Goal: Task Accomplishment & Management: Manage account settings

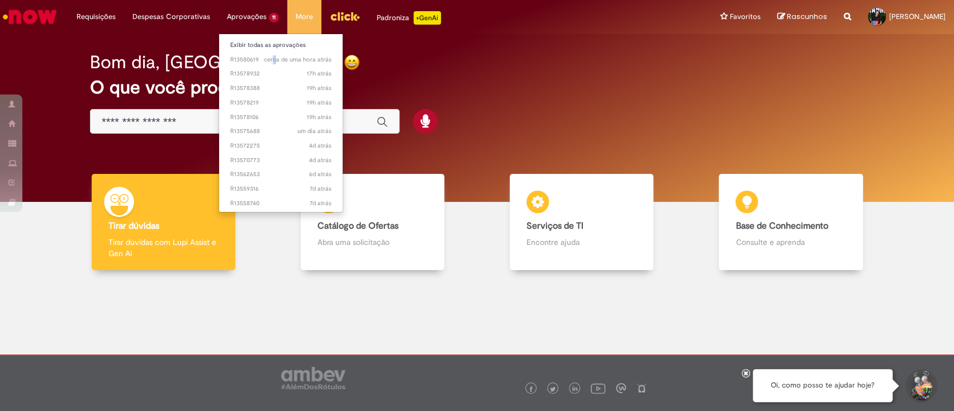
click at [275, 51] on li "cerca de uma hora atrás cerca de uma hora atrás R13580619" at bounding box center [280, 58] width 123 height 15
click at [274, 54] on link "cerca de uma hora atrás cerca de uma hora atrás R13580619" at bounding box center [280, 60] width 123 height 12
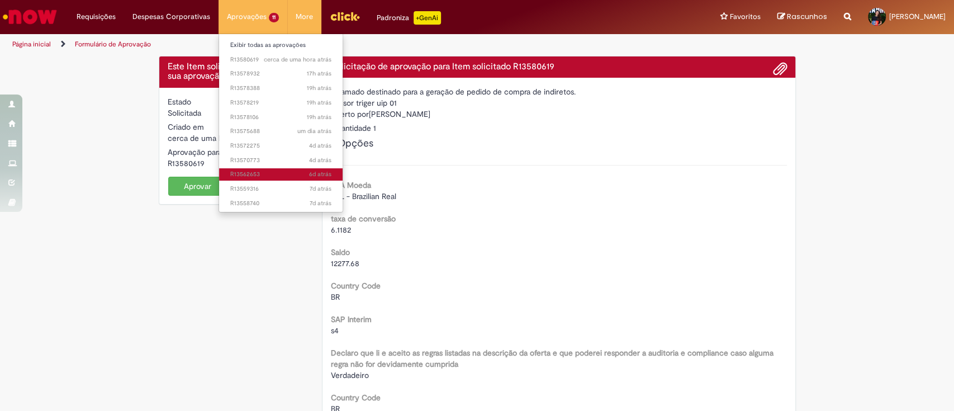
click at [263, 173] on span "6d atrás 6 dias atrás R13562653" at bounding box center [280, 174] width 101 height 9
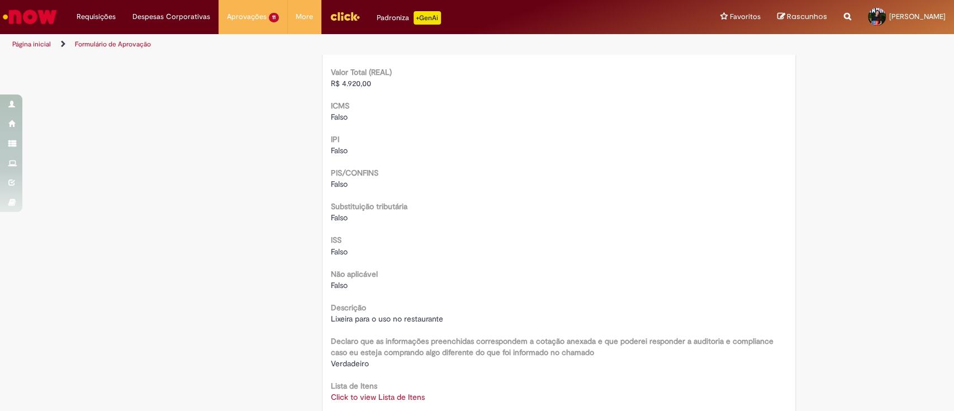
scroll to position [1266, 0]
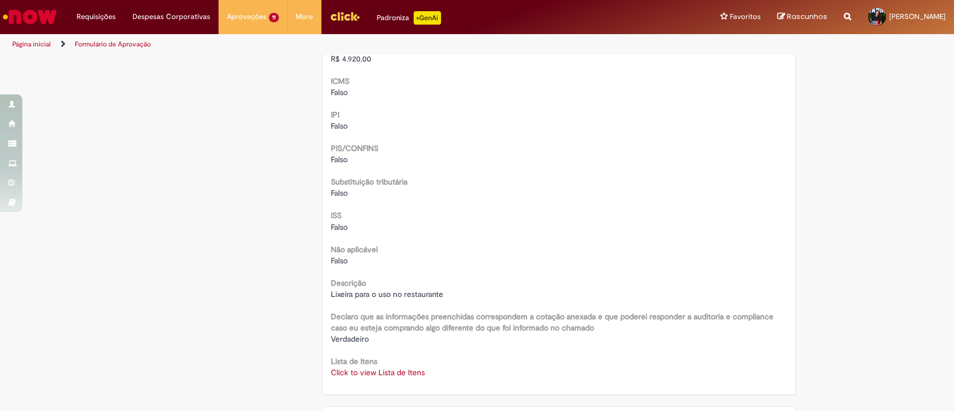
click at [394, 368] on link "Click to view Lista de Itens" at bounding box center [378, 371] width 94 height 10
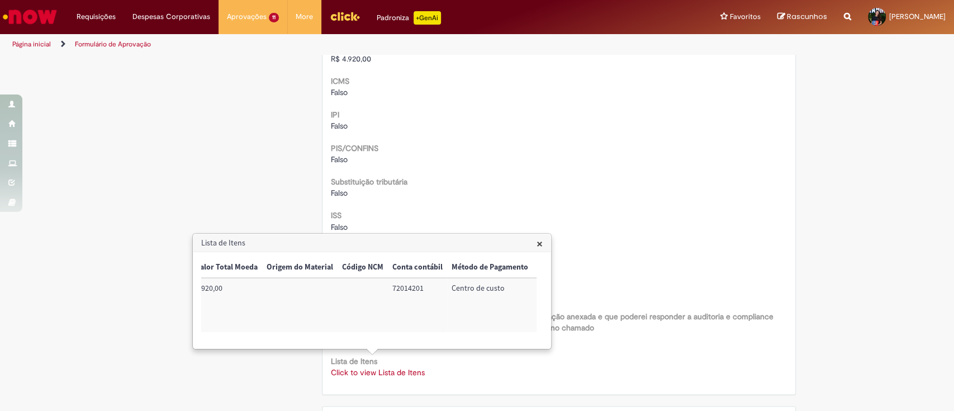
scroll to position [0, 456]
click at [343, 289] on td "72014201" at bounding box center [356, 305] width 59 height 54
copy td "72014201"
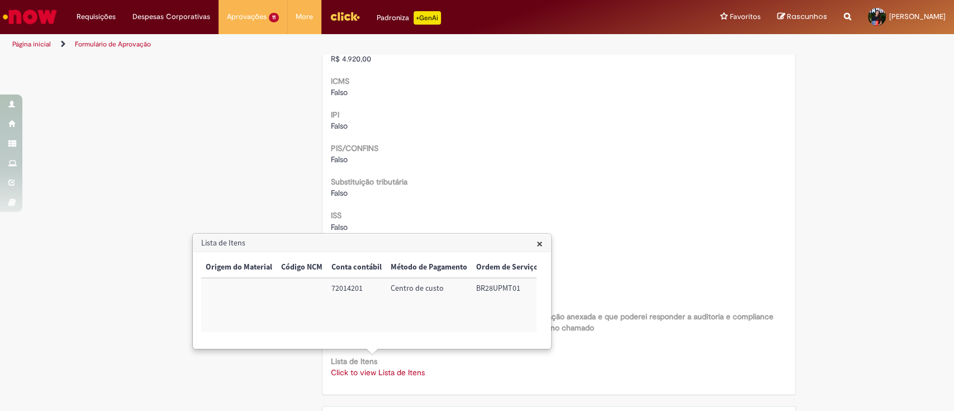
click at [541, 240] on span "×" at bounding box center [539, 243] width 6 height 15
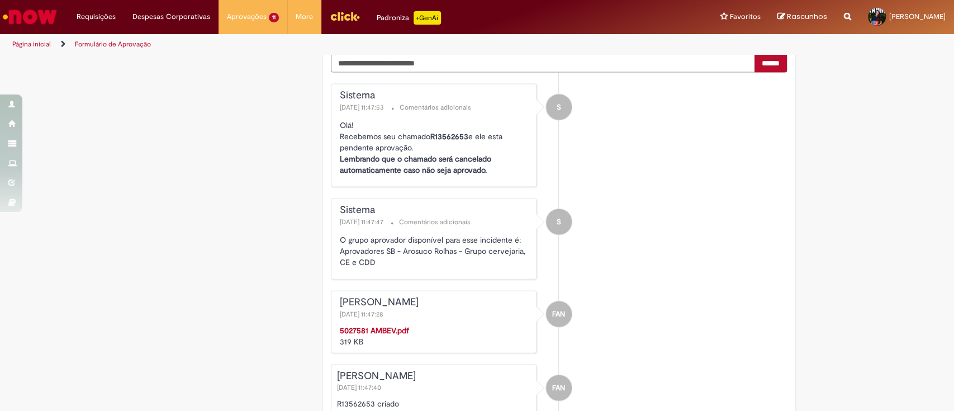
scroll to position [1639, 0]
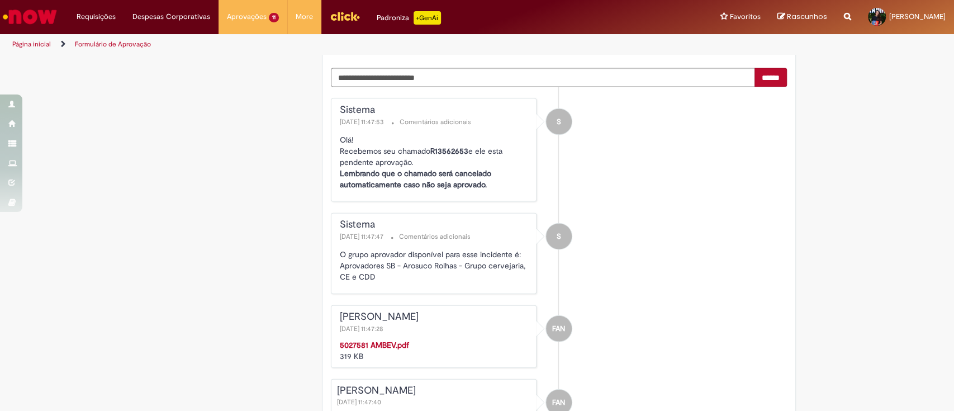
click at [372, 341] on strong "5027581 AMBEV.pdf" at bounding box center [374, 345] width 69 height 10
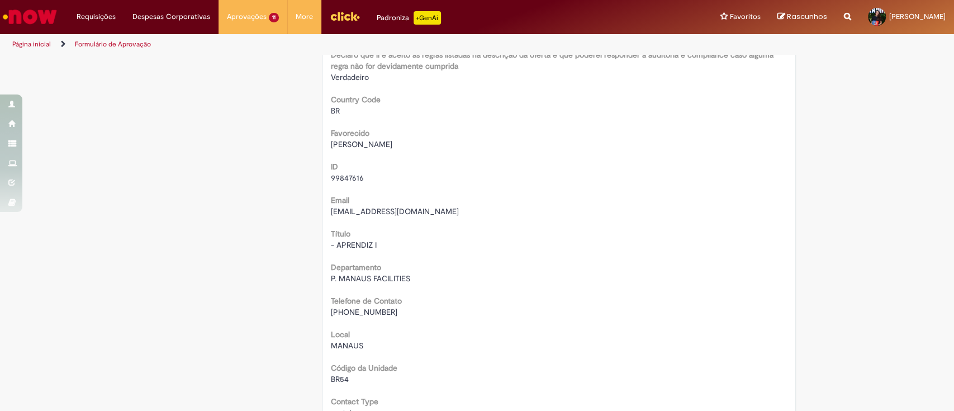
scroll to position [0, 0]
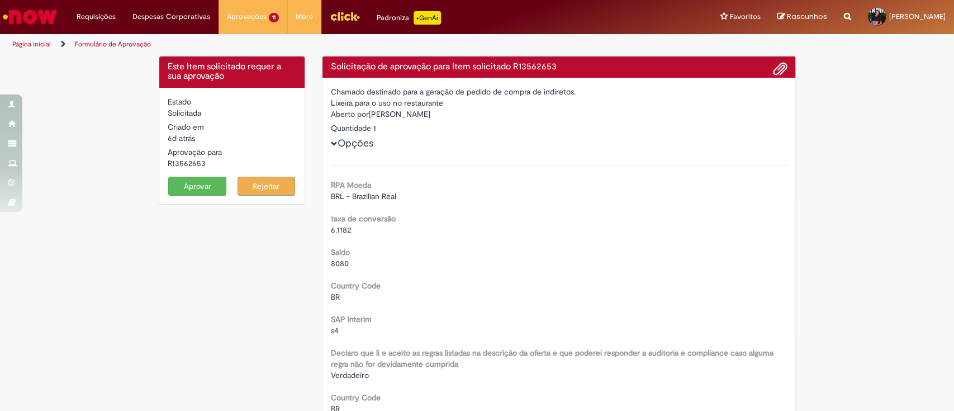
click at [192, 186] on button "Aprovar" at bounding box center [197, 186] width 58 height 19
